Goal: Register for event/course

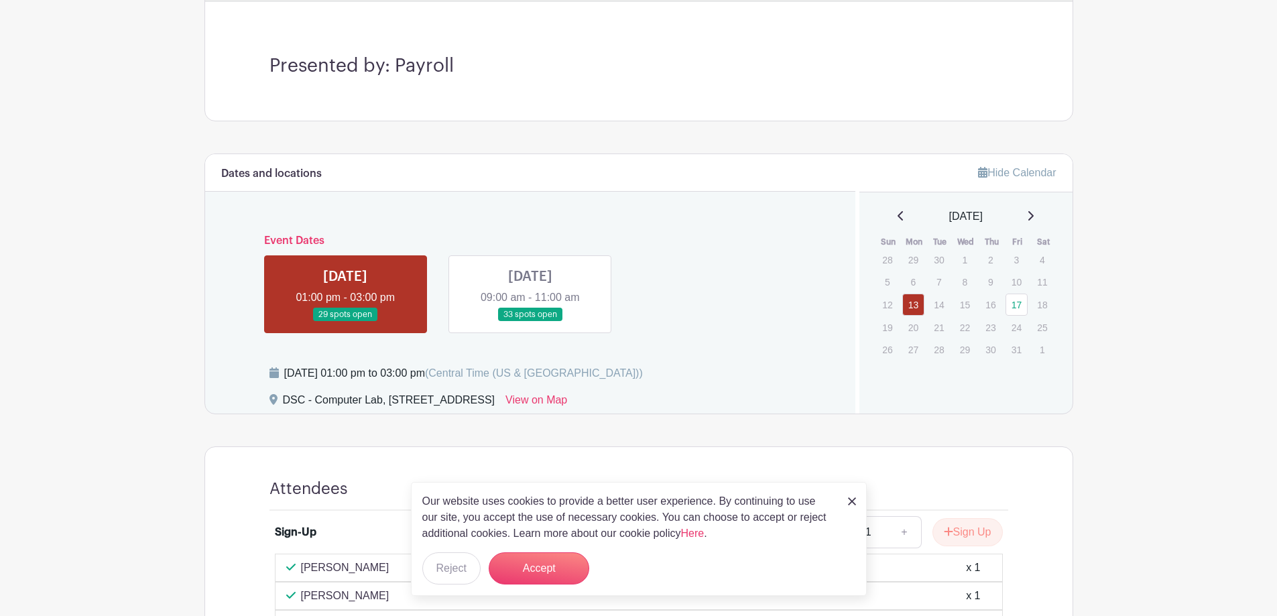
scroll to position [329, 0]
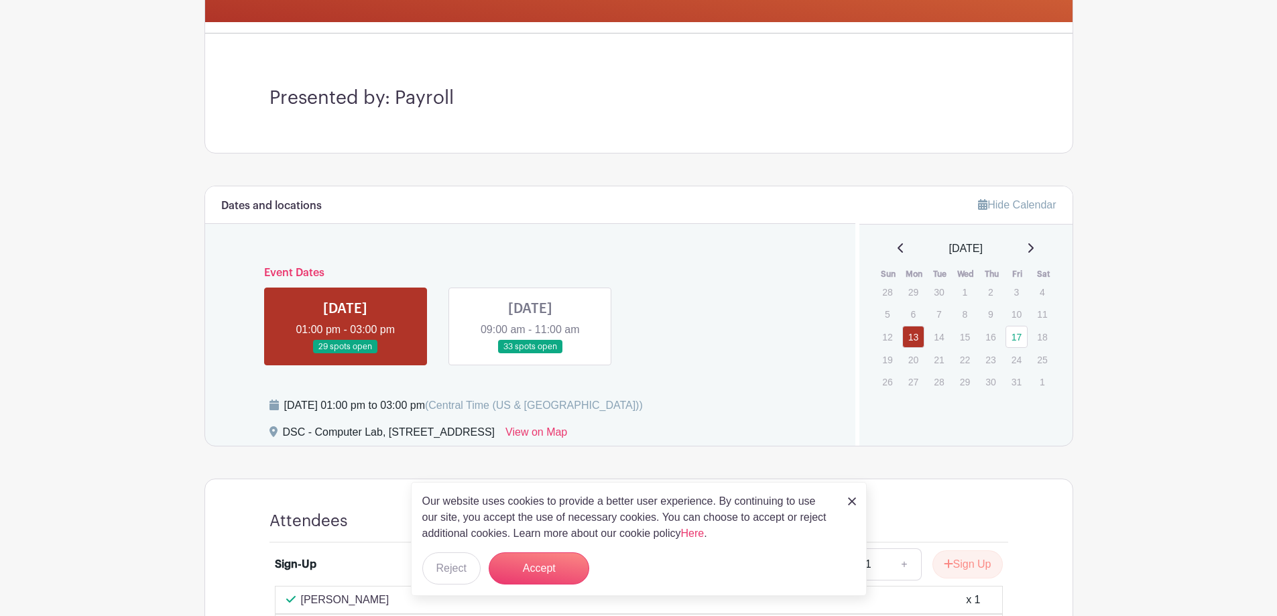
click at [530, 354] on link at bounding box center [530, 354] width 0 height 0
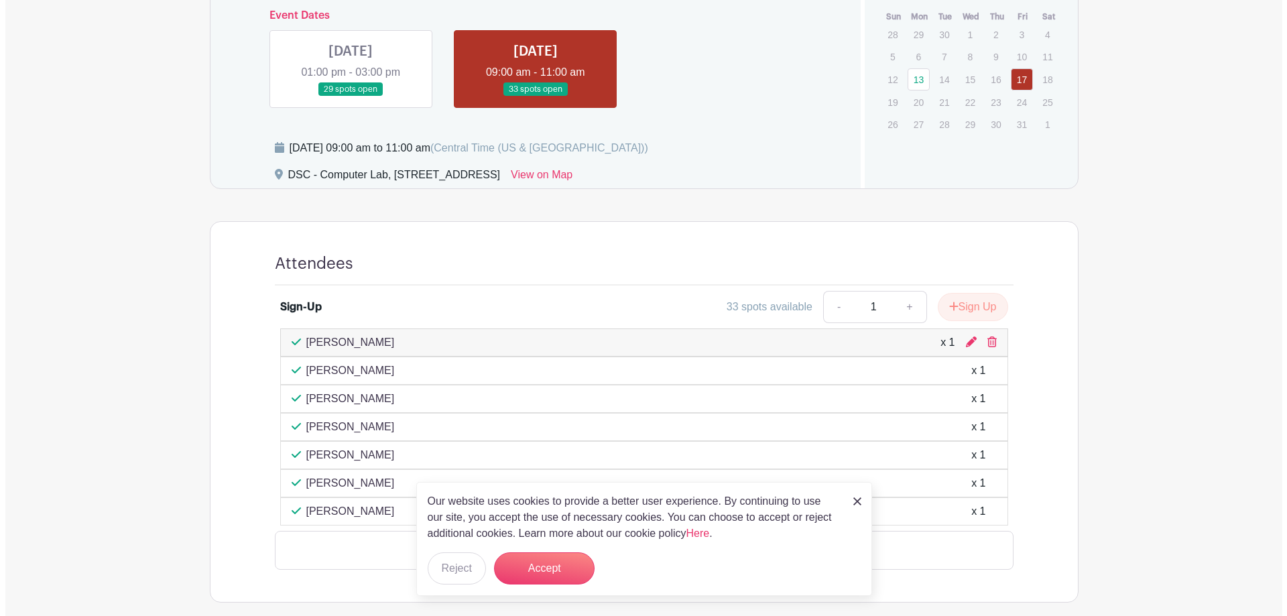
scroll to position [618, 0]
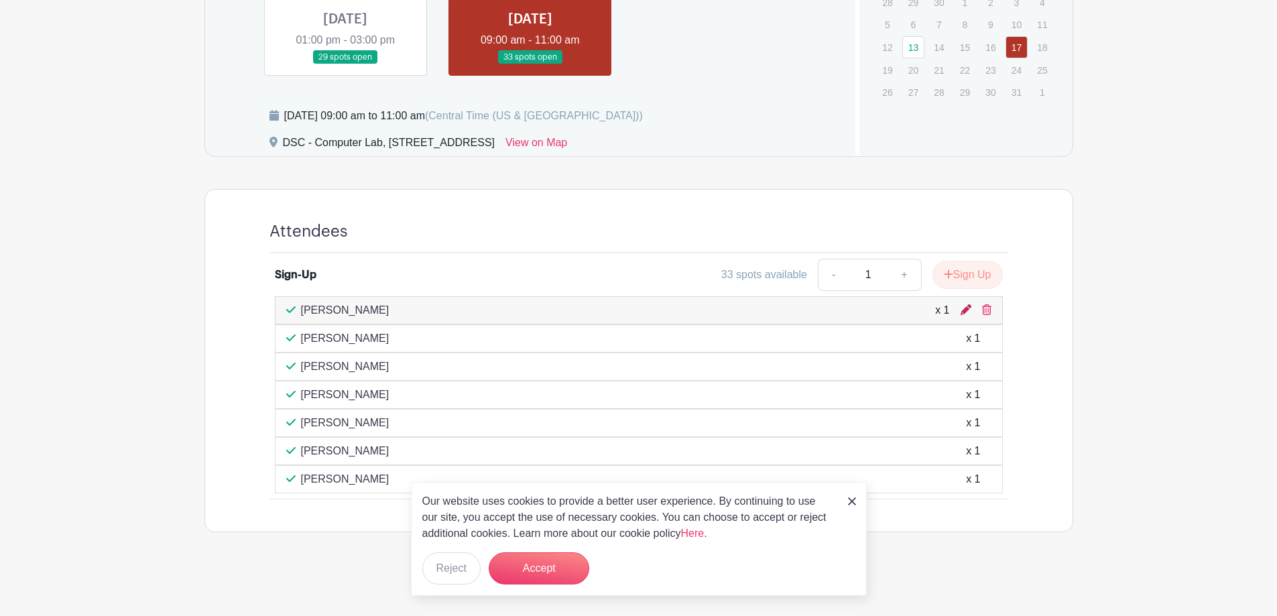
click at [965, 311] on icon at bounding box center [966, 309] width 11 height 11
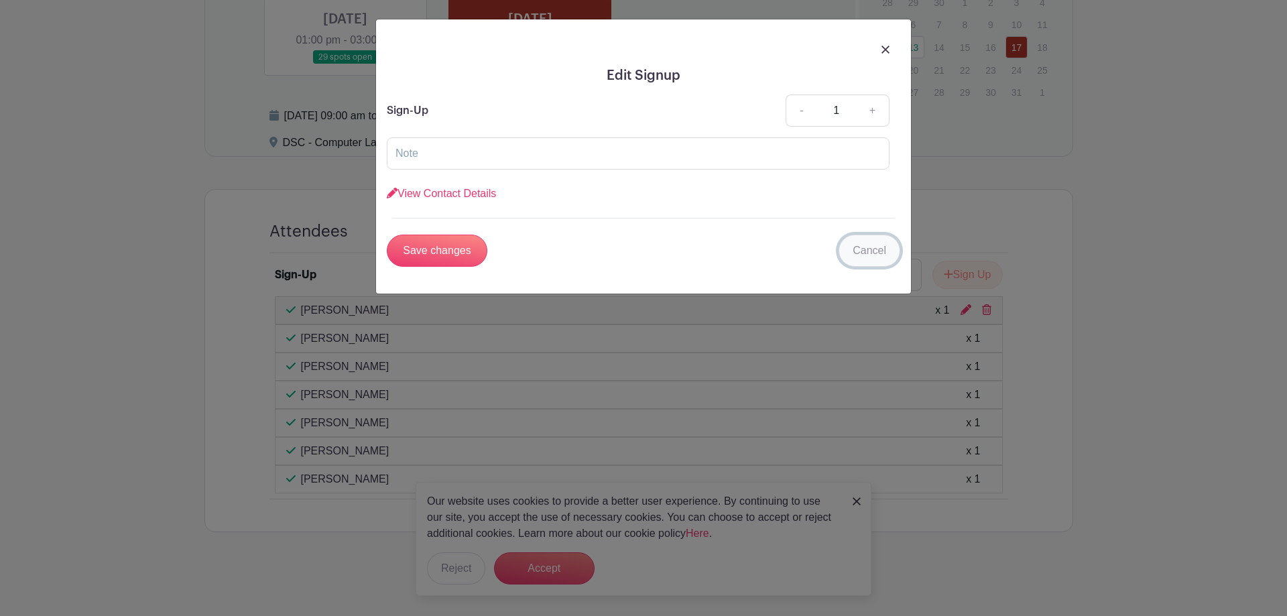
click at [885, 253] on link "Cancel" at bounding box center [870, 251] width 62 height 32
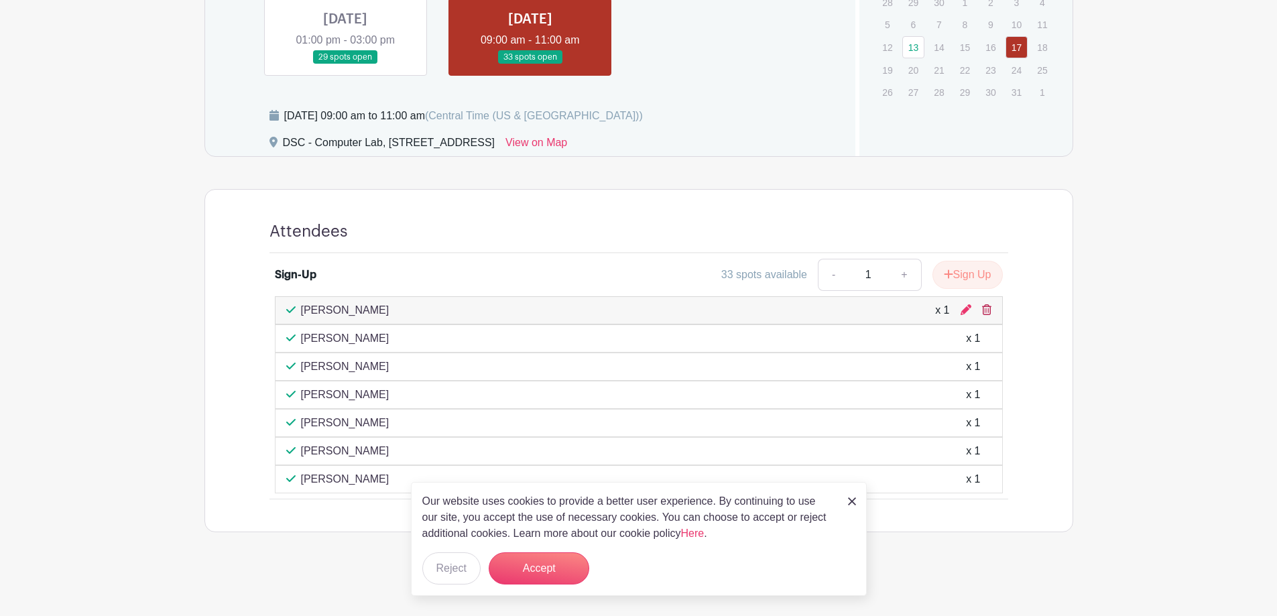
click at [988, 312] on icon at bounding box center [986, 309] width 9 height 11
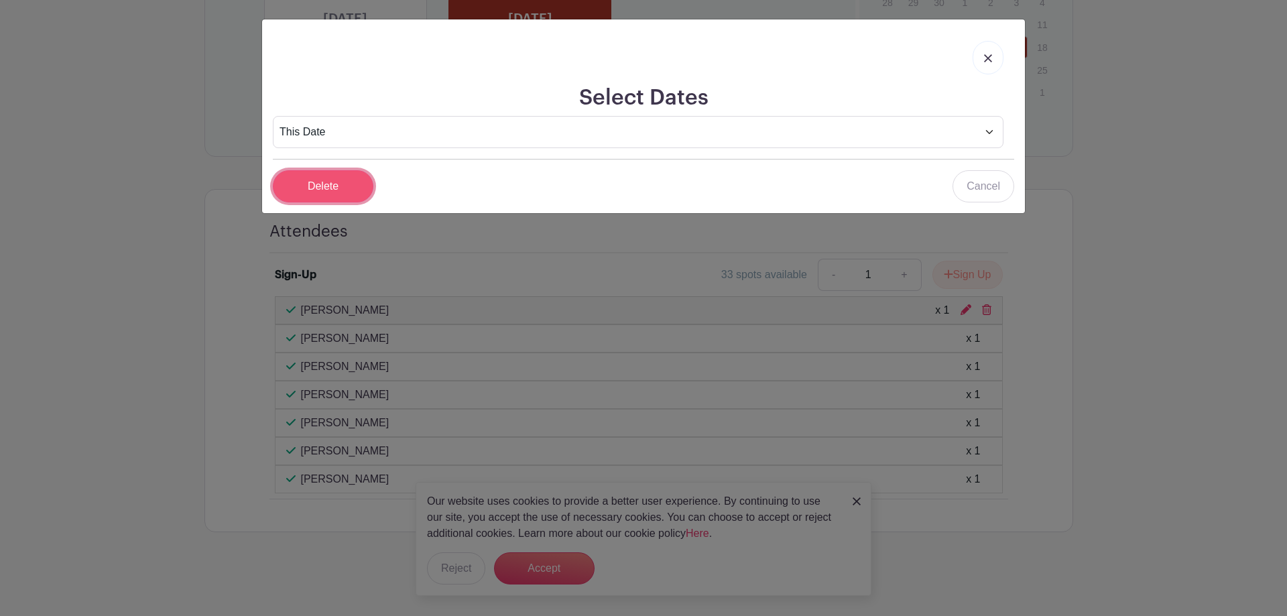
click at [334, 186] on input "Delete" at bounding box center [323, 186] width 101 height 32
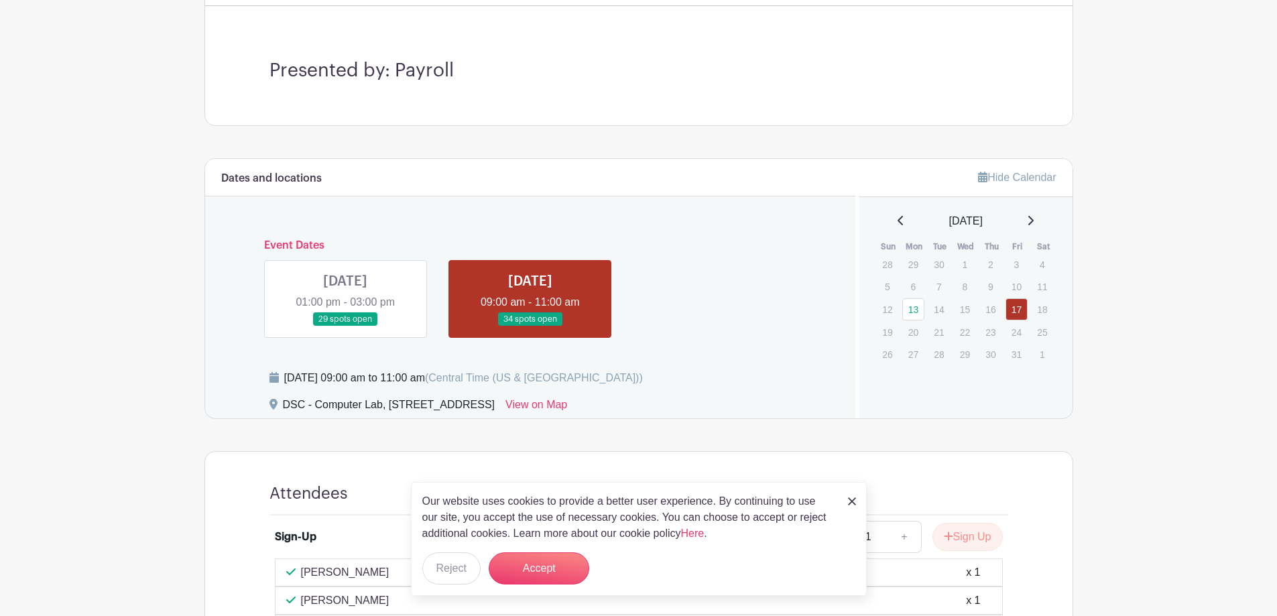
scroll to position [456, 0]
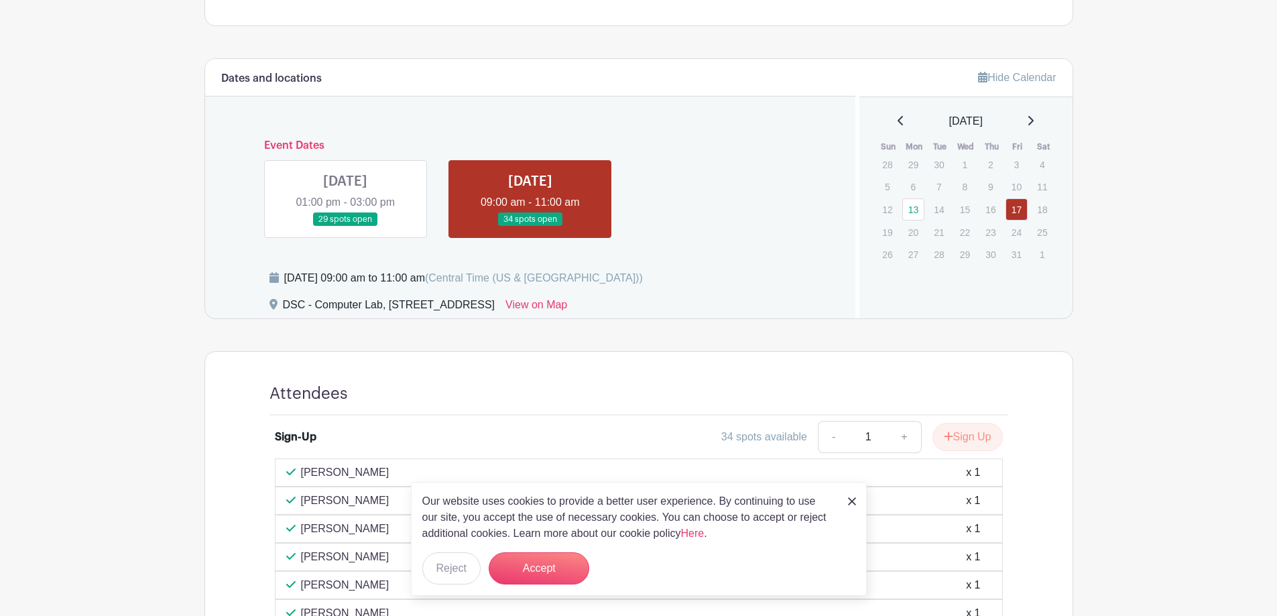
click at [345, 227] on link at bounding box center [345, 227] width 0 height 0
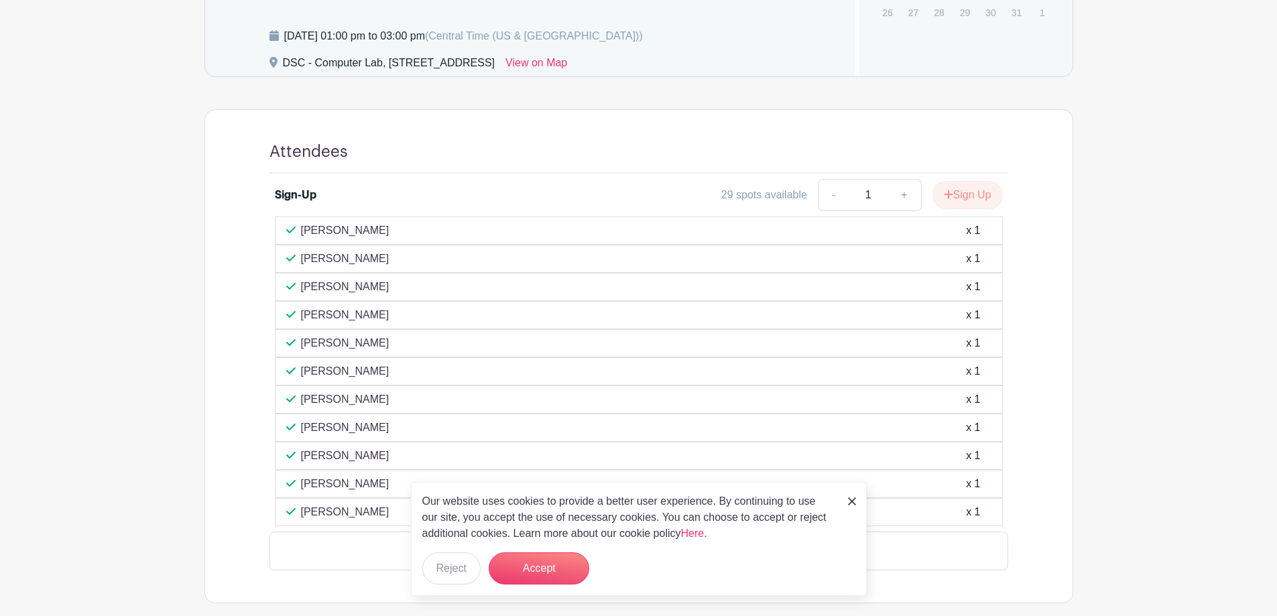
scroll to position [724, 0]
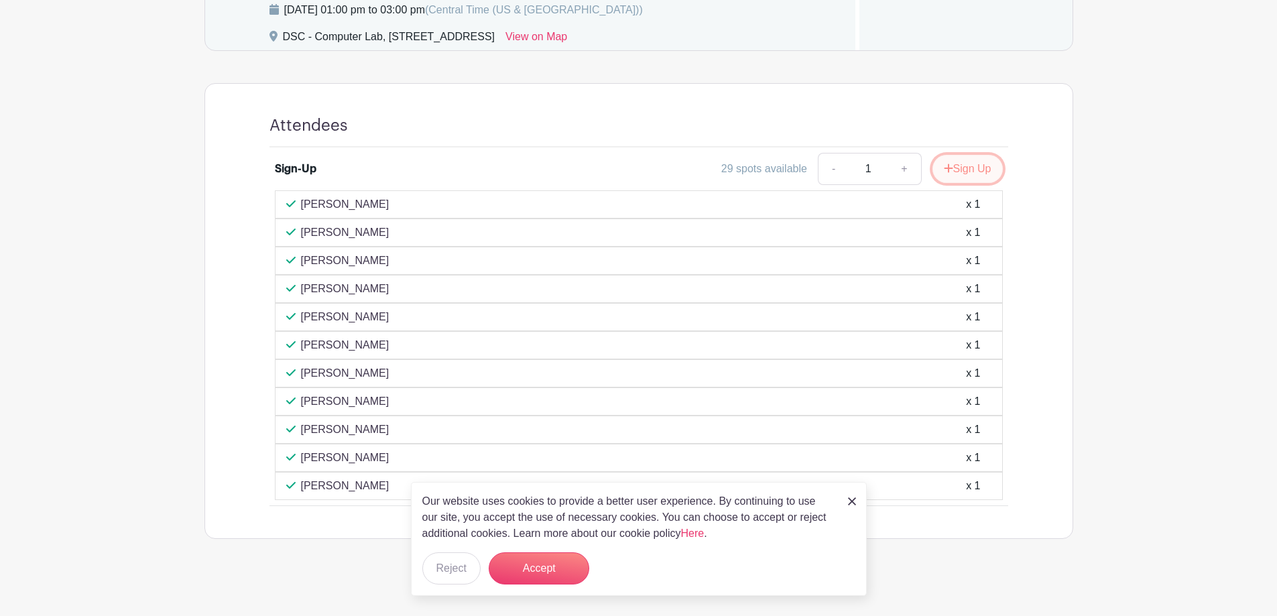
click at [961, 171] on button "Sign Up" at bounding box center [968, 169] width 70 height 28
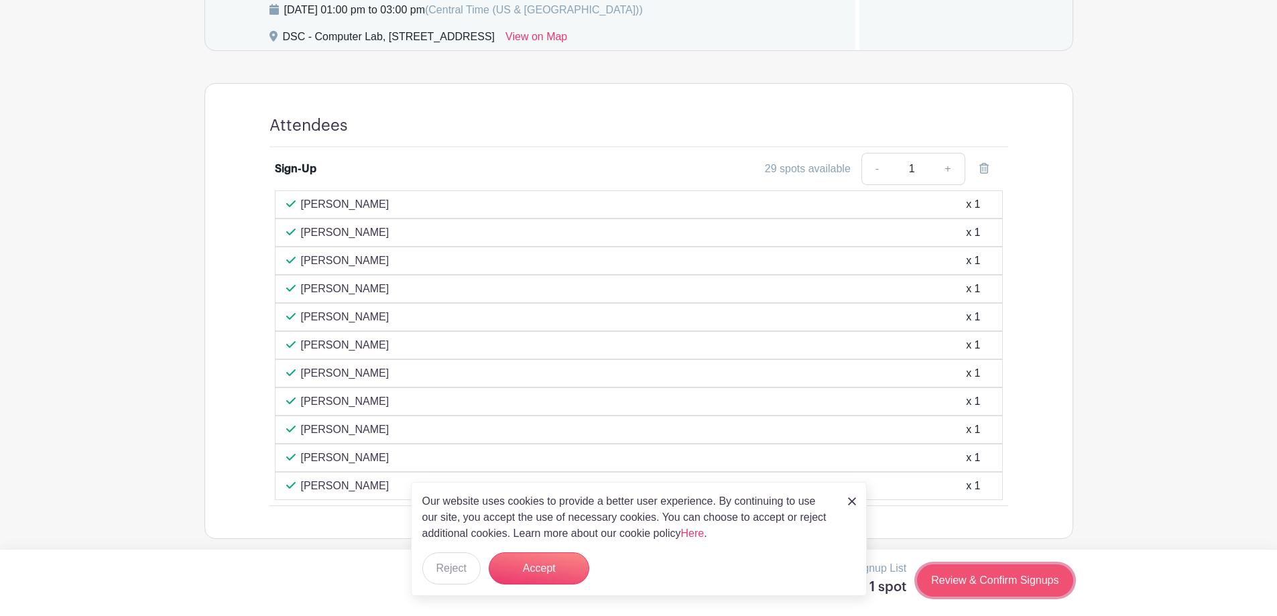
click at [992, 569] on link "Review & Confirm Signups" at bounding box center [995, 580] width 156 height 32
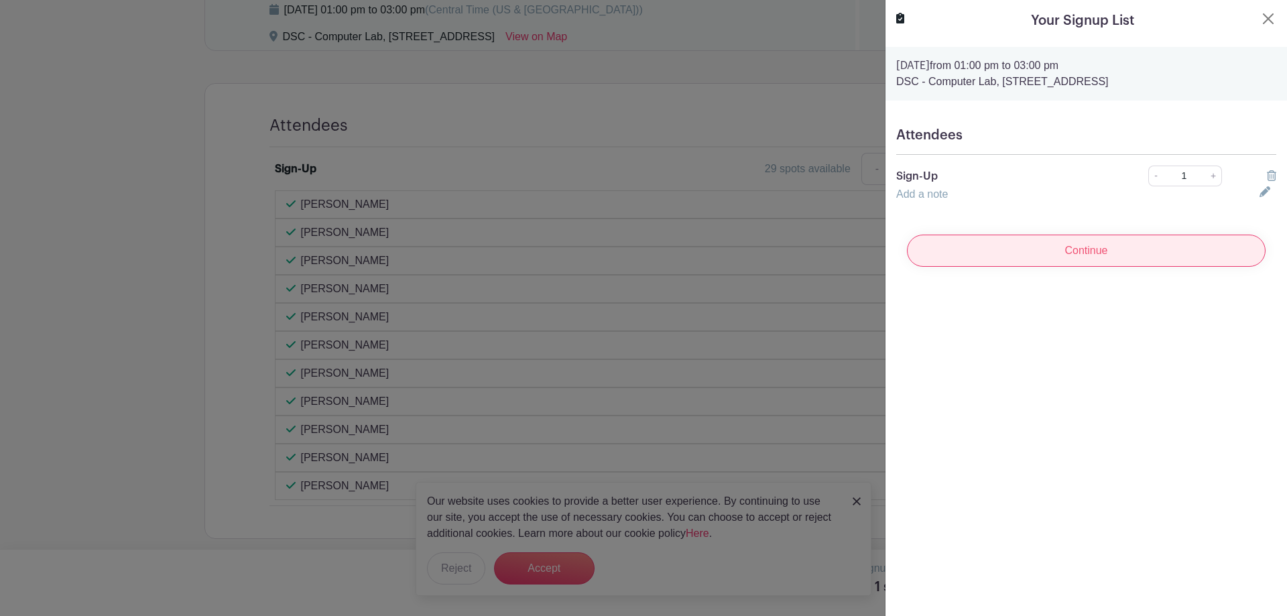
click at [1083, 249] on input "Continue" at bounding box center [1086, 251] width 359 height 32
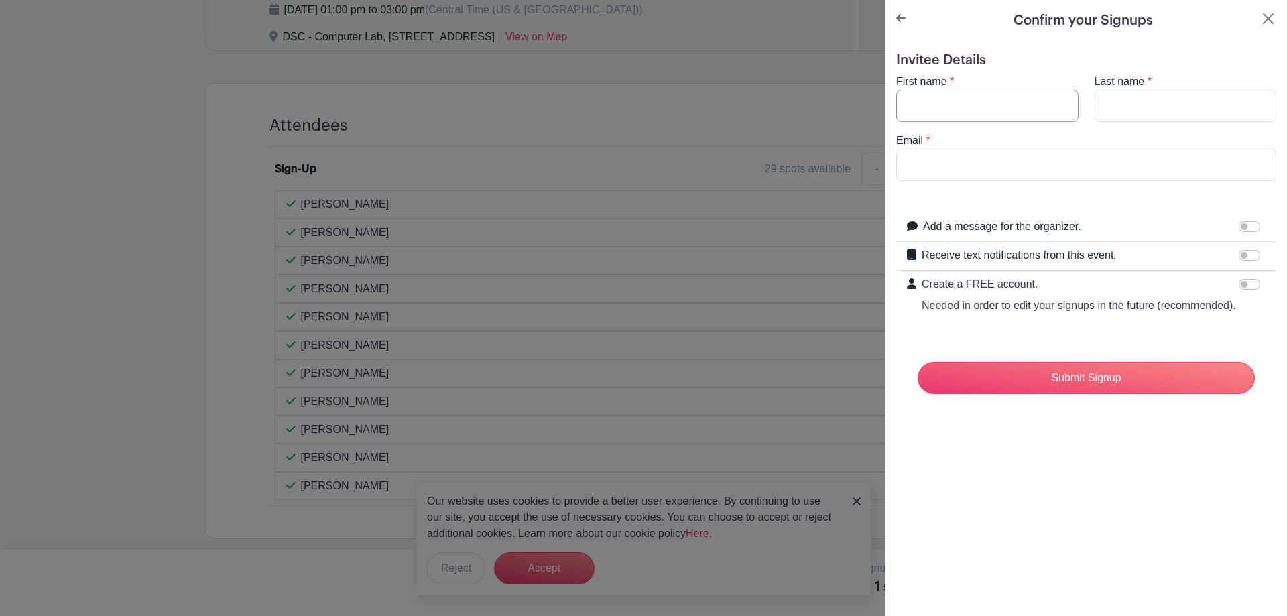
click at [967, 99] on input "First name" at bounding box center [987, 106] width 182 height 32
type input "[PERSON_NAME]"
click at [1127, 109] on input "Last name" at bounding box center [1186, 106] width 182 height 32
type input "[PERSON_NAME]"
click at [1092, 158] on input "Email" at bounding box center [1086, 165] width 380 height 32
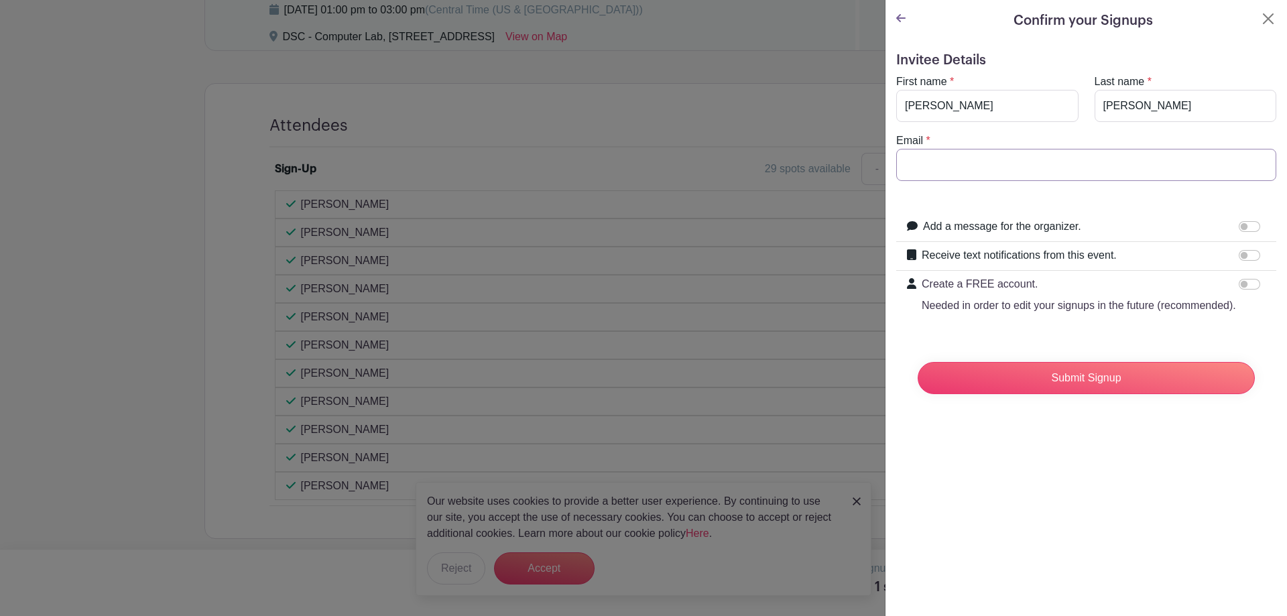
type input "[EMAIL_ADDRESS][DOMAIN_NAME]"
click at [1063, 390] on input "Submit Signup" at bounding box center [1086, 378] width 337 height 32
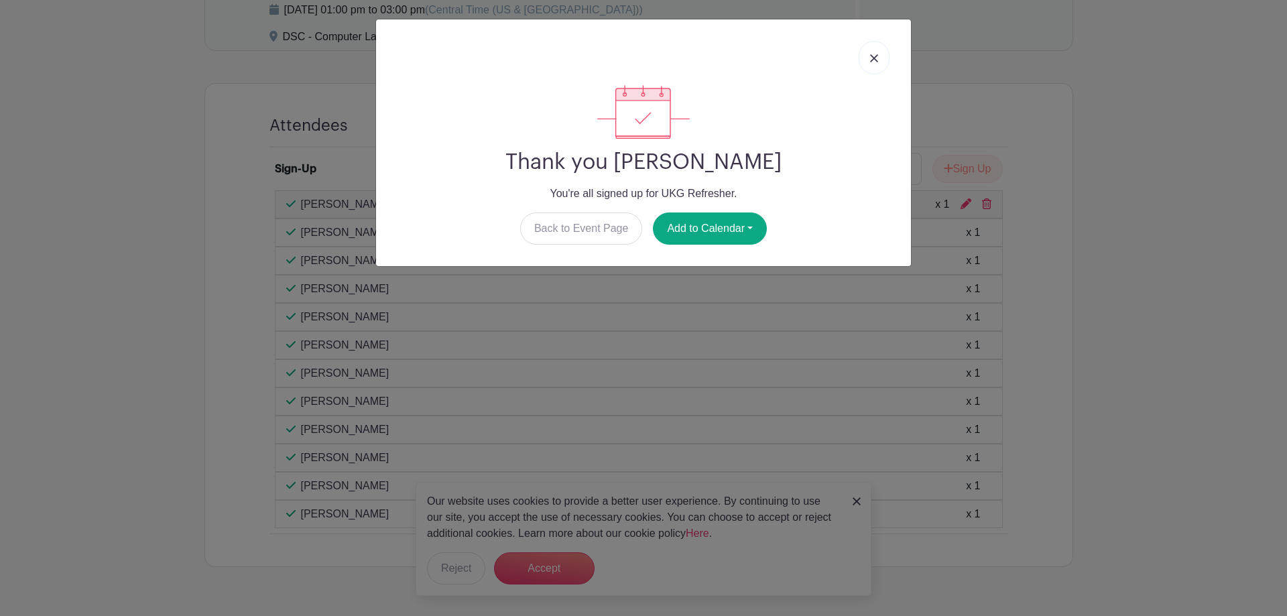
click at [871, 56] on img at bounding box center [874, 58] width 8 height 8
